Goal: Transaction & Acquisition: Purchase product/service

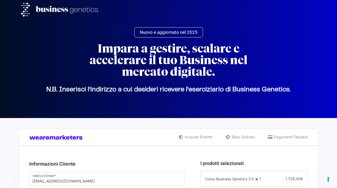
select select "RM"
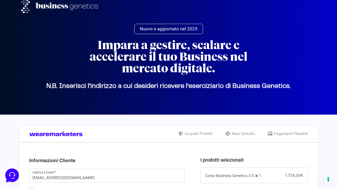
scroll to position [4, 0]
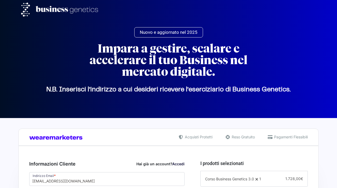
select select "RM"
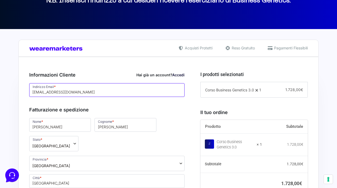
click at [117, 90] on input "[EMAIL_ADDRESS][DOMAIN_NAME]" at bounding box center [107, 90] width 156 height 14
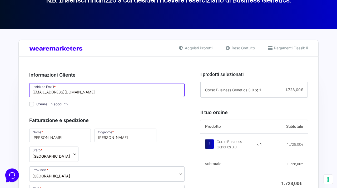
click at [117, 90] on input "[EMAIL_ADDRESS][DOMAIN_NAME]" at bounding box center [107, 90] width 156 height 14
paste input "salvai.stefano@libero.it"
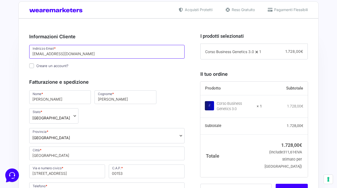
scroll to position [184, 0]
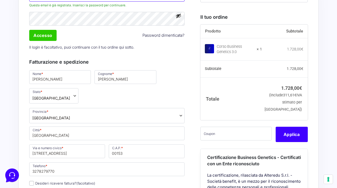
type input "salvai.stefano@libero.it"
click at [243, 140] on input "text" at bounding box center [236, 134] width 71 height 14
paste input "CLIPRO200BG"
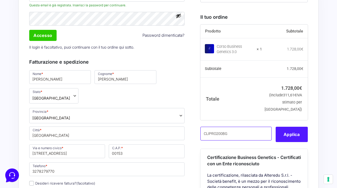
type input "CLIPRO200BG"
click at [288, 141] on button "Applica" at bounding box center [292, 134] width 32 height 15
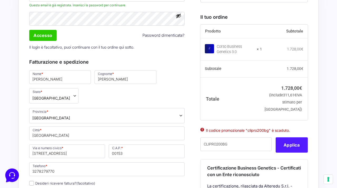
click at [292, 152] on button "Applica" at bounding box center [292, 144] width 32 height 15
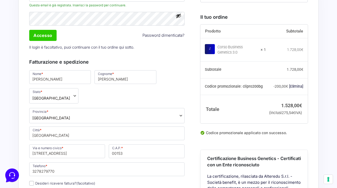
click at [297, 88] on link "[Elimina]" at bounding box center [296, 86] width 14 height 4
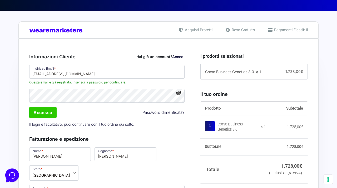
scroll to position [108, 0]
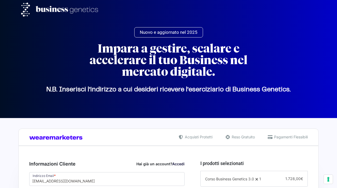
select select "RM"
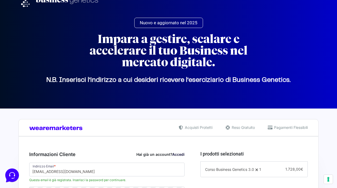
scroll to position [0, 0]
